Goal: Obtain resource: Obtain resource

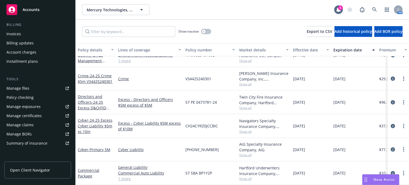
scroll to position [94, 0]
click at [17, 88] on div "Manage files" at bounding box center [17, 88] width 23 height 9
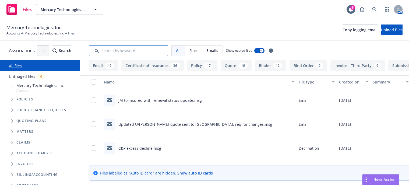
click at [141, 50] on input "Search by keyword..." at bounding box center [128, 50] width 79 height 11
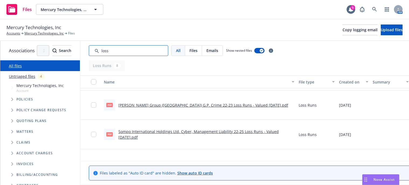
scroll to position [108, 0]
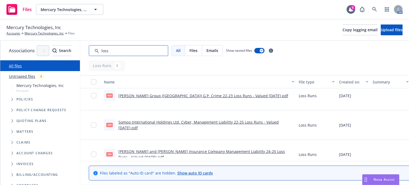
type input "loss"
click at [211, 122] on link "Sompo International Holdings Ltd. Cyber, Management Liability 22-25 Loss Runs -…" at bounding box center [198, 124] width 160 height 11
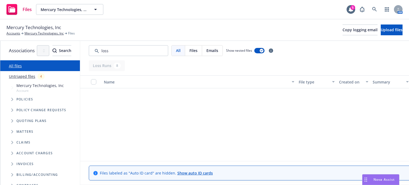
scroll to position [108, 0]
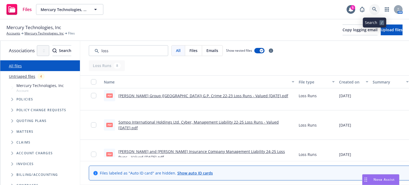
click at [375, 7] on icon at bounding box center [374, 9] width 5 height 5
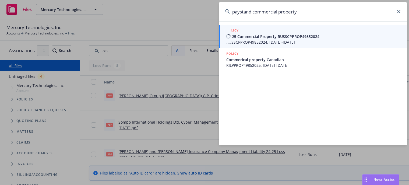
type input "paystand commercial property"
click at [255, 38] on span "24-25 Commercial Property RUSSCPPROP49852024" at bounding box center [313, 37] width 174 height 6
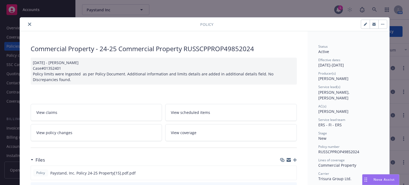
click at [28, 23] on icon "close" at bounding box center [29, 24] width 3 height 3
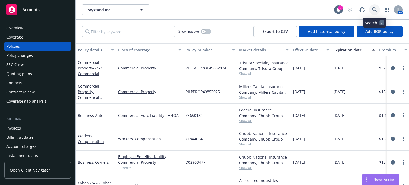
click at [377, 10] on link at bounding box center [374, 9] width 11 height 11
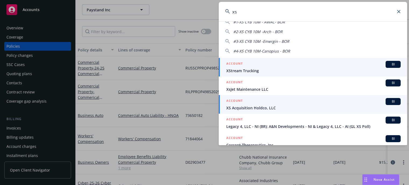
scroll to position [27, 0]
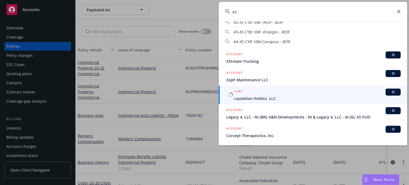
type input "xs"
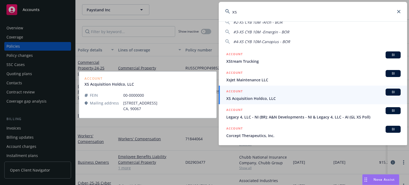
click at [244, 102] on link "ACCOUNT BI XS Acquisition Holdco, LLC" at bounding box center [313, 94] width 188 height 19
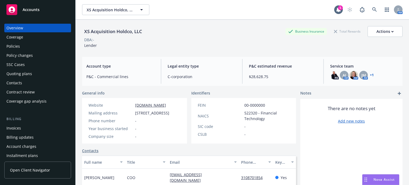
click at [16, 48] on div "Policies" at bounding box center [12, 46] width 13 height 9
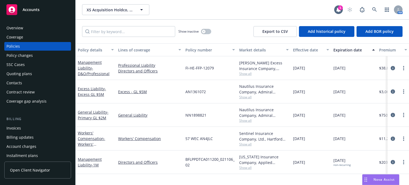
click at [244, 167] on span "Show all" at bounding box center [263, 167] width 49 height 5
click at [93, 159] on link "Management Liability - 1M" at bounding box center [90, 161] width 24 height 11
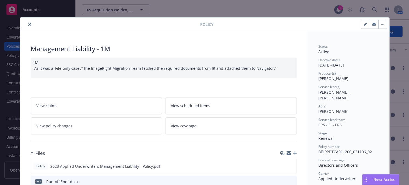
click at [27, 26] on button "close" at bounding box center [29, 24] width 6 height 6
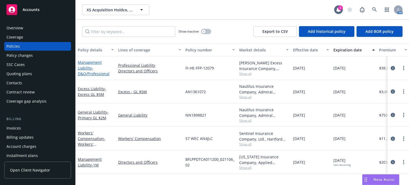
click at [88, 68] on link "Management Liability - D&O/Professional" at bounding box center [94, 68] width 32 height 16
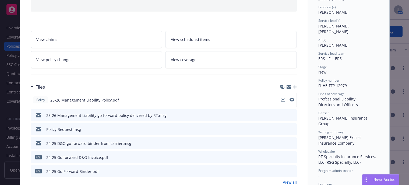
scroll to position [81, 0]
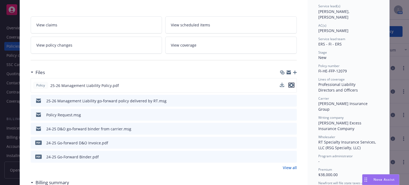
click at [291, 85] on icon "preview file" at bounding box center [291, 85] width 5 height 4
click at [290, 100] on icon "preview file" at bounding box center [291, 100] width 5 height 4
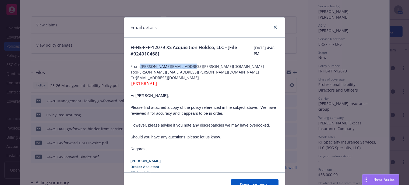
drag, startPoint x: 138, startPoint y: 65, endPoint x: 188, endPoint y: 66, distance: 50.8
click at [188, 66] on span "From: renato.briones@ryansg.com" at bounding box center [204, 66] width 148 height 6
copy span ": renato.briones@ryansg.com"
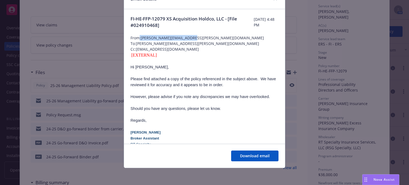
scroll to position [0, 0]
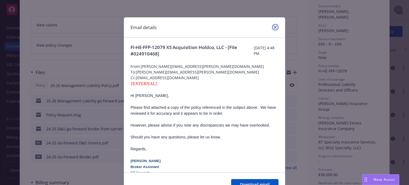
click at [274, 28] on icon "close" at bounding box center [274, 27] width 3 height 3
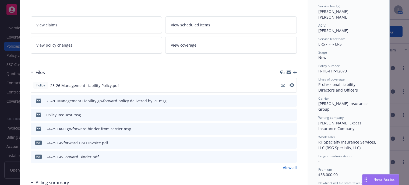
click at [291, 115] on icon "preview file" at bounding box center [291, 114] width 5 height 4
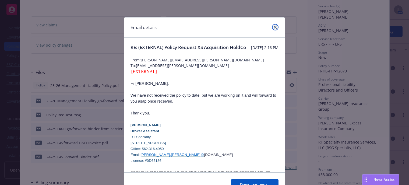
click at [273, 26] on icon "close" at bounding box center [274, 27] width 3 height 3
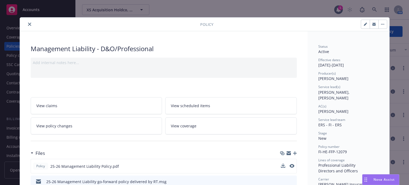
click at [28, 24] on icon "close" at bounding box center [29, 24] width 3 height 3
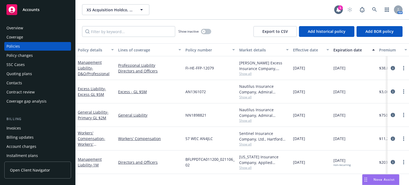
click at [244, 167] on span "Show all" at bounding box center [263, 167] width 49 height 5
click at [88, 162] on link "Management Liability - 1M" at bounding box center [90, 161] width 24 height 11
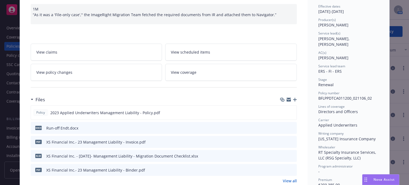
scroll to position [54, 0]
click at [289, 127] on icon "preview file" at bounding box center [291, 127] width 5 height 4
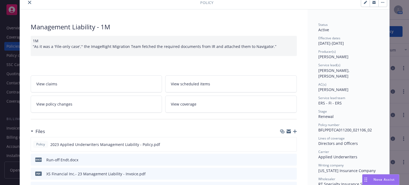
scroll to position [0, 0]
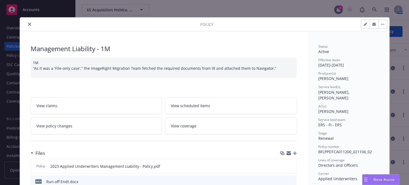
click at [24, 21] on div at bounding box center [111, 24] width 178 height 6
click at [28, 24] on icon "close" at bounding box center [29, 24] width 3 height 3
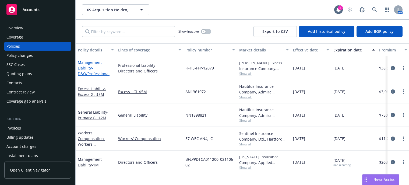
click at [84, 72] on span "- D&O/Professional" at bounding box center [94, 70] width 32 height 11
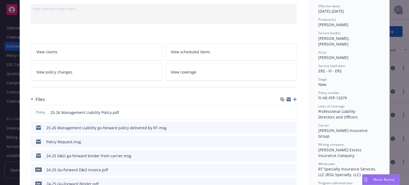
scroll to position [81, 0]
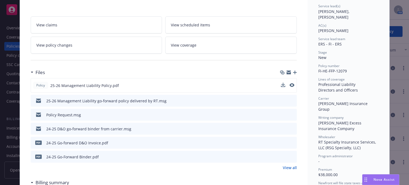
click at [288, 80] on div "Policy 25-26 Management Liability Policy.pdf" at bounding box center [164, 85] width 266 height 15
click at [289, 83] on icon "preview file" at bounding box center [291, 85] width 5 height 4
click at [290, 128] on icon "preview file" at bounding box center [291, 128] width 5 height 4
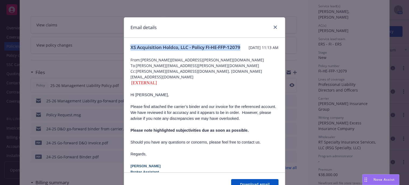
drag, startPoint x: 129, startPoint y: 46, endPoint x: 163, endPoint y: 53, distance: 35.0
click at [163, 51] on span "XS Acquisition Holdco, LLC - Policy FI-HE-FFP-12079" at bounding box center [185, 47] width 110 height 6
copy span "XS Acquisition Holdco, LLC - Policy FI-HE-FFP-12079"
